Goal: Task Accomplishment & Management: Manage account settings

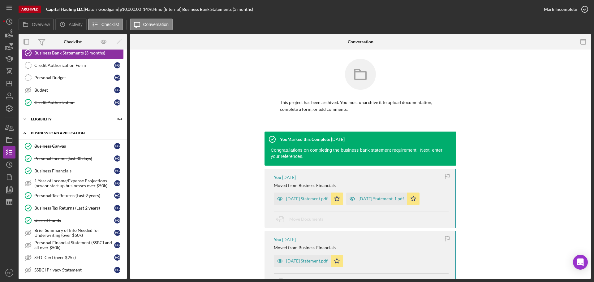
scroll to position [124, 0]
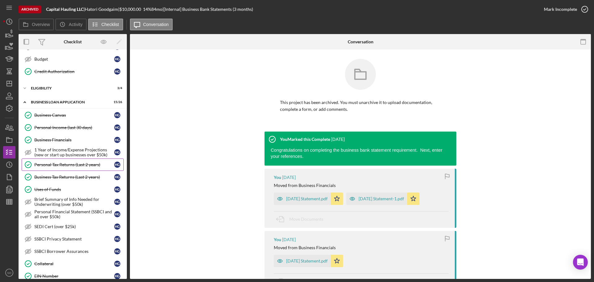
click at [64, 165] on div "Personal Tax Returns (Last 2 years)" at bounding box center [74, 164] width 80 height 5
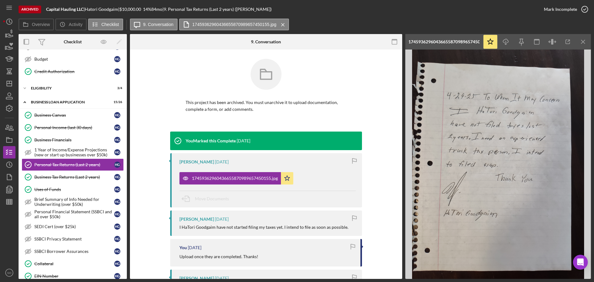
scroll to position [87, 0]
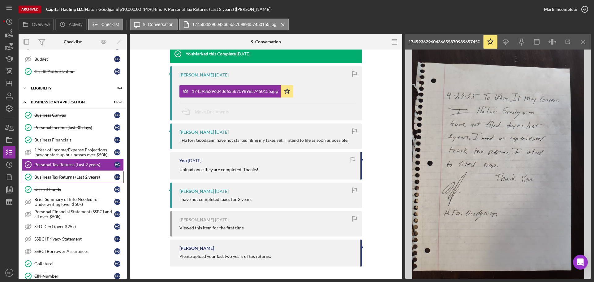
click at [63, 178] on div "Business Tax Returns (Last 2 years)" at bounding box center [74, 176] width 80 height 5
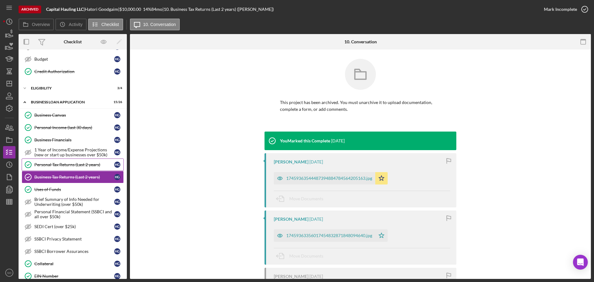
click at [44, 162] on div "Personal Tax Returns (Last 2 years)" at bounding box center [74, 164] width 80 height 5
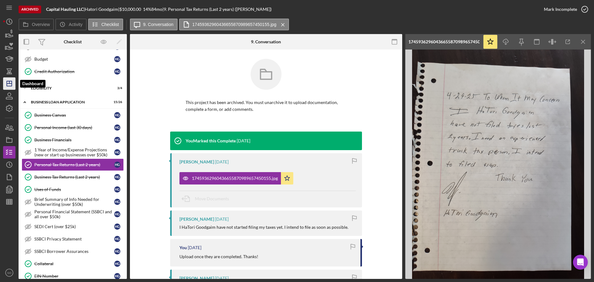
click at [9, 85] on icon "Icon/Dashboard" at bounding box center [9, 83] width 15 height 15
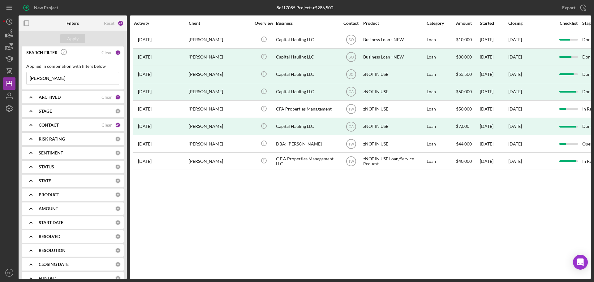
click at [223, 207] on div "Activity Client Overview Business Contact Product Category Amount Started Closi…" at bounding box center [360, 146] width 461 height 263
click at [82, 71] on div "Applied in combination with filters below Hatori Goodgaim Icon/Menu Close" at bounding box center [72, 74] width 93 height 21
click at [81, 76] on input "[PERSON_NAME]" at bounding box center [73, 78] width 92 height 12
type input "H"
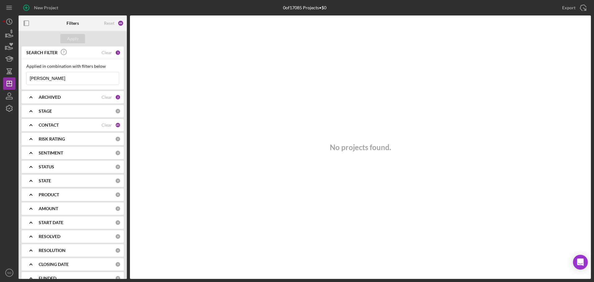
drag, startPoint x: 39, startPoint y: 78, endPoint x: 26, endPoint y: 77, distance: 13.1
click at [26, 77] on div "Applied in combination with filters below mcully Icon/Menu Close" at bounding box center [73, 74] width 102 height 30
paste input "alias"
click at [60, 78] on input "alias" at bounding box center [73, 78] width 92 height 12
drag, startPoint x: 60, startPoint y: 78, endPoint x: 27, endPoint y: 78, distance: 33.4
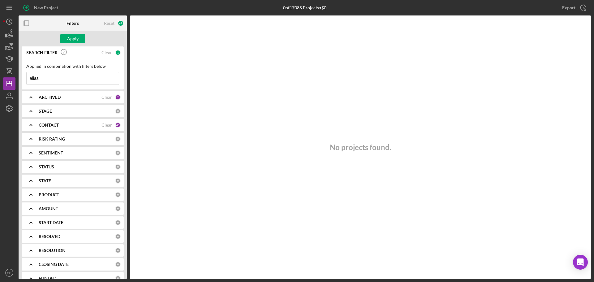
click at [27, 78] on input "alias" at bounding box center [73, 78] width 92 height 12
paste input "[PERSON_NAME]"
type input "[PERSON_NAME]"
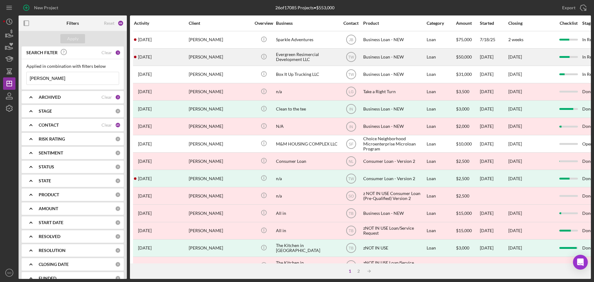
click at [222, 63] on div "[PERSON_NAME]" at bounding box center [220, 57] width 62 height 16
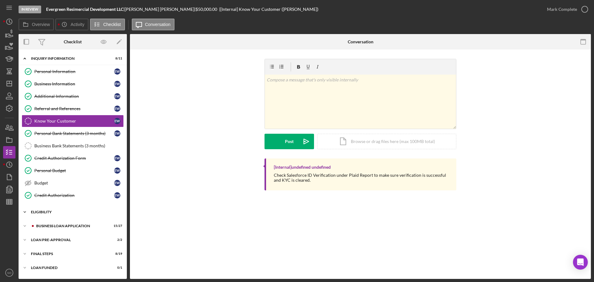
drag, startPoint x: 59, startPoint y: 225, endPoint x: 64, endPoint y: 217, distance: 9.3
click at [59, 225] on div "BUSINESS LOAN APPLICATION" at bounding box center [71, 226] width 70 height 4
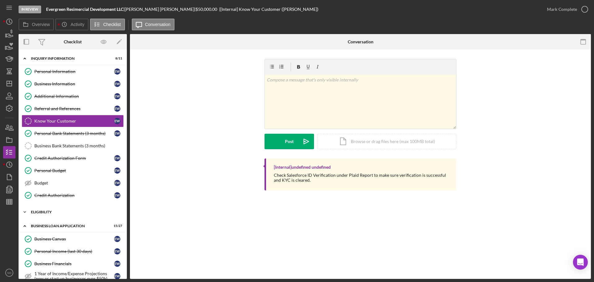
scroll to position [124, 0]
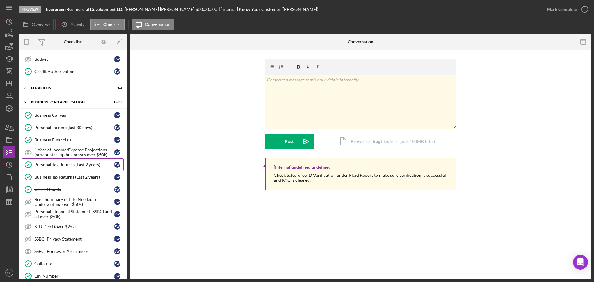
click at [66, 168] on link "Personal Tax Returns (Last 2 years) Personal Tax Returns (Last 2 years) E W" at bounding box center [73, 164] width 102 height 12
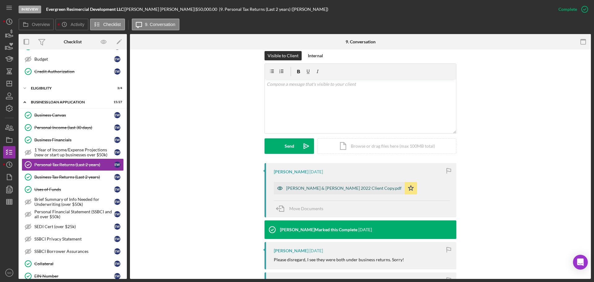
scroll to position [216, 0]
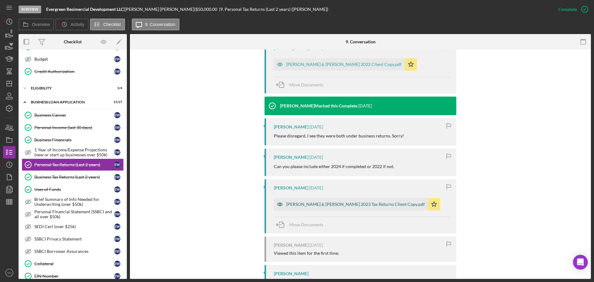
click at [322, 205] on div "[PERSON_NAME] & [PERSON_NAME] 2023 Tax Returns Client Copy.pdf" at bounding box center [355, 204] width 139 height 5
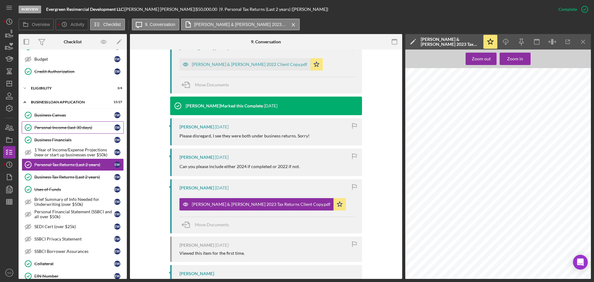
click at [65, 126] on div "Personal Income (last 30 days)" at bounding box center [74, 127] width 80 height 5
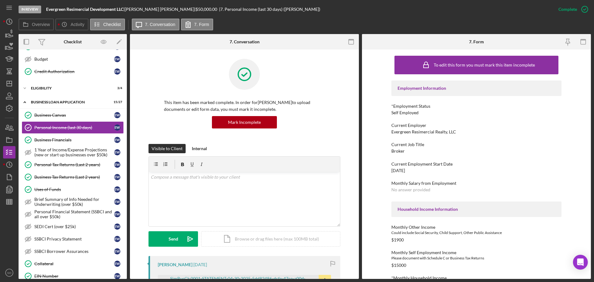
scroll to position [62, 0]
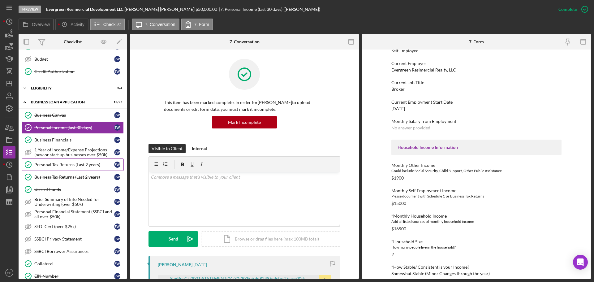
click at [70, 165] on div "Personal Tax Returns (Last 2 years)" at bounding box center [74, 164] width 80 height 5
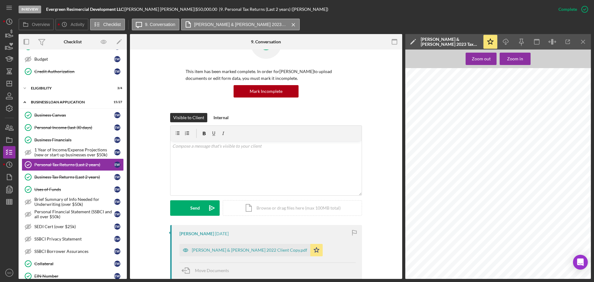
scroll to position [2535, 0]
click at [45, 126] on div "Personal Income (last 30 days)" at bounding box center [74, 127] width 80 height 5
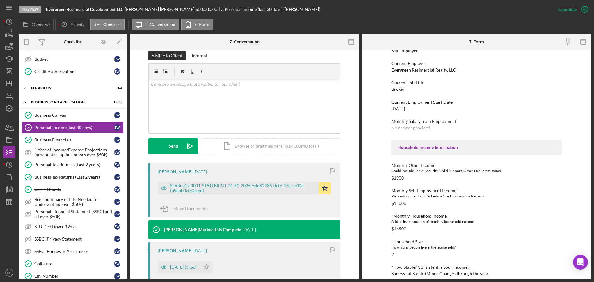
scroll to position [124, 0]
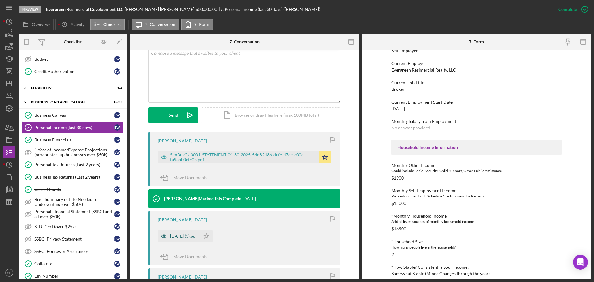
click at [191, 234] on div "[DATE] (3).pdf" at bounding box center [183, 235] width 27 height 5
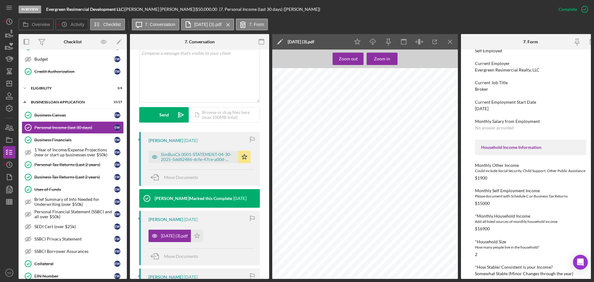
scroll to position [1020, 0]
click at [179, 67] on div "v Color teal Color pink Remove color Add row above Add row below Add column bef…" at bounding box center [199, 63] width 120 height 31
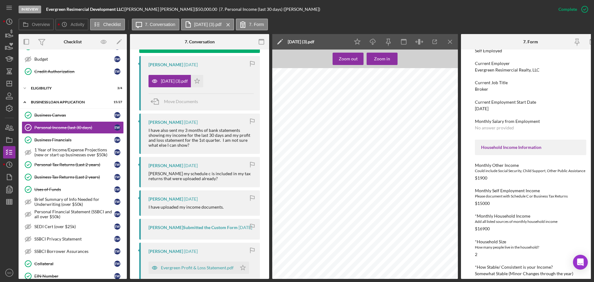
scroll to position [131, 0]
